Goal: Information Seeking & Learning: Compare options

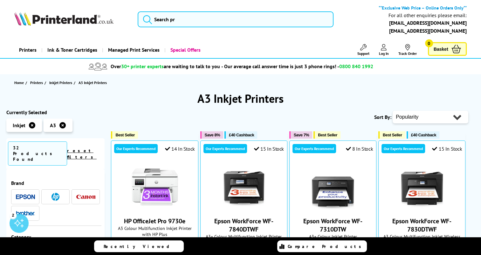
click at [401, 118] on select "Popularity Rating Price - Low to High Price - High to Low Running Costs - Low t…" at bounding box center [430, 117] width 76 height 13
select select "Rating"
click at [392, 111] on select "Popularity Rating Price - Low to High Price - High to Low Running Costs - Low t…" at bounding box center [430, 117] width 76 height 13
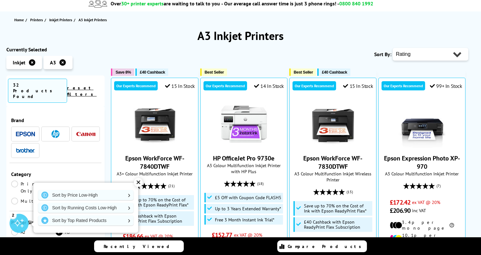
scroll to position [64, 0]
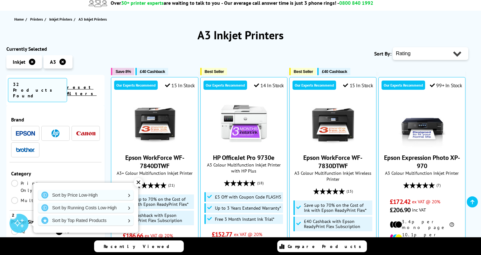
click at [140, 183] on div "✕" at bounding box center [138, 182] width 9 height 9
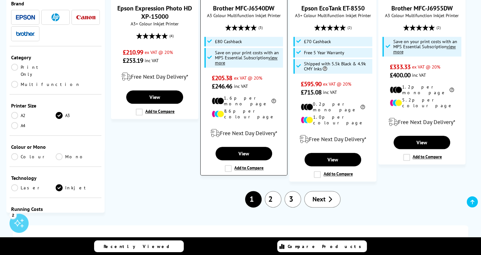
scroll to position [762, 0]
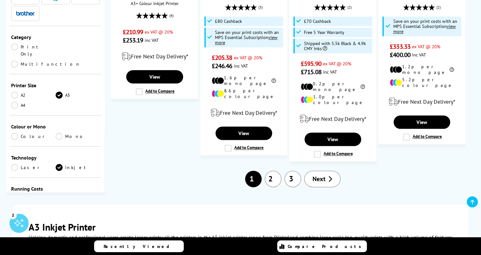
click at [319, 175] on span "Next" at bounding box center [318, 179] width 13 height 8
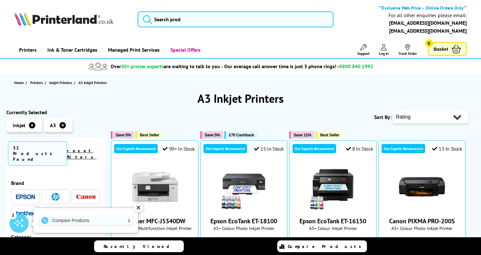
click at [403, 119] on select "Popularity Rating Price - Low to High Price - High to Low Running Costs - Low t…" at bounding box center [430, 117] width 76 height 13
select select "Running Costs"
click at [392, 111] on select "Popularity Rating Price - Low to High Price - High to Low Running Costs - Low t…" at bounding box center [430, 117] width 76 height 13
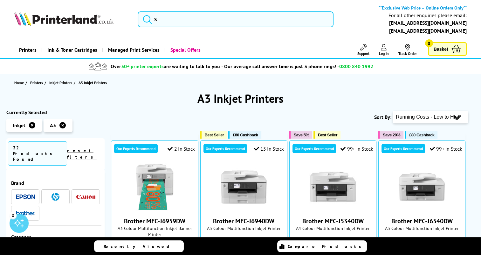
click at [420, 119] on select "Popularity Rating Price - Low to High Price - High to Low Running Costs - Low t…" at bounding box center [430, 117] width 76 height 13
select select "Price Ascending"
click at [392, 111] on select "Popularity Rating Price - Low to High Price - High to Low Running Costs - Low t…" at bounding box center [430, 117] width 76 height 13
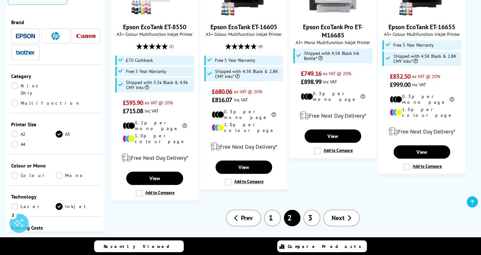
scroll to position [794, 0]
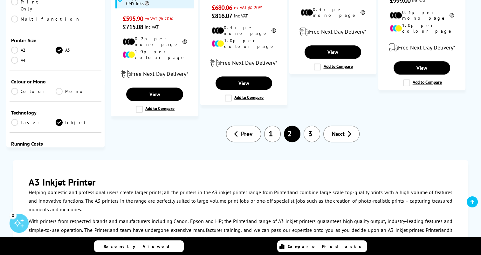
click at [273, 126] on link "1" at bounding box center [272, 134] width 17 height 17
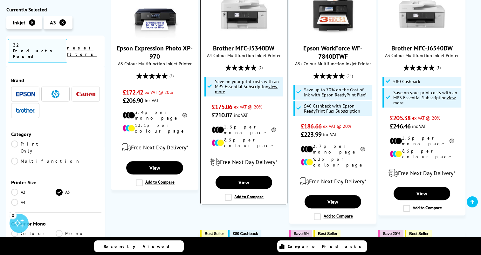
scroll to position [413, 0]
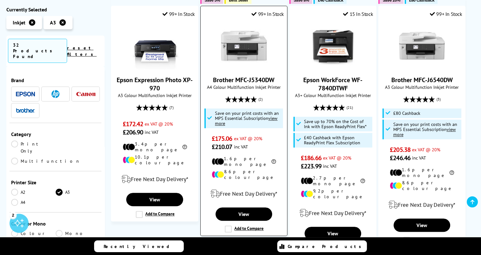
click at [242, 76] on link "Brother MFC-J5340DW" at bounding box center [243, 80] width 61 height 8
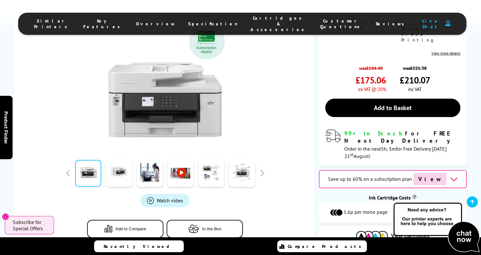
scroll to position [159, 0]
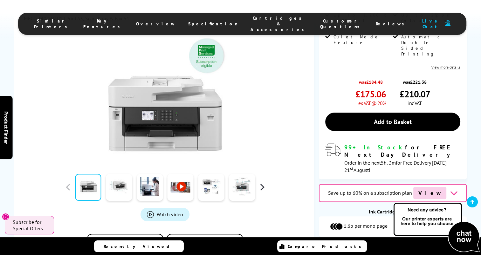
click at [265, 183] on button "button" at bounding box center [262, 188] width 10 height 10
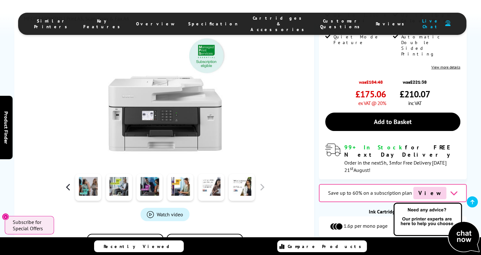
click at [66, 183] on button "button" at bounding box center [68, 188] width 10 height 10
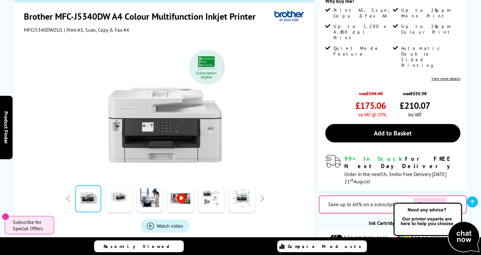
scroll to position [64, 0]
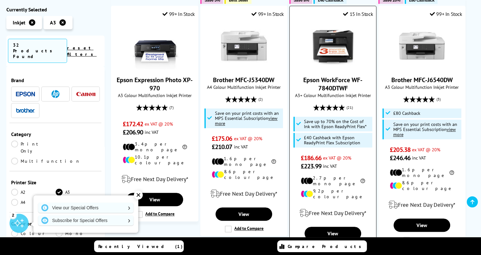
click at [335, 76] on link "Epson WorkForce WF-7840DTWF" at bounding box center [332, 84] width 59 height 17
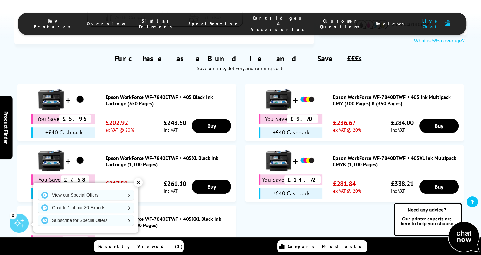
scroll to position [413, 0]
